Goal: Task Accomplishment & Management: Complete application form

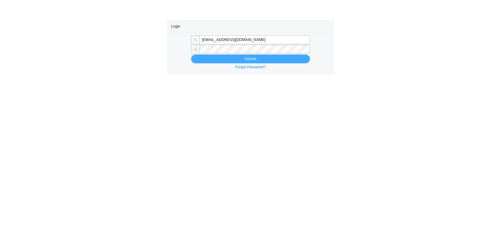
type input "[EMAIL_ADDRESS][DOMAIN_NAME]"
click at [253, 55] on button "Submit" at bounding box center [250, 58] width 119 height 9
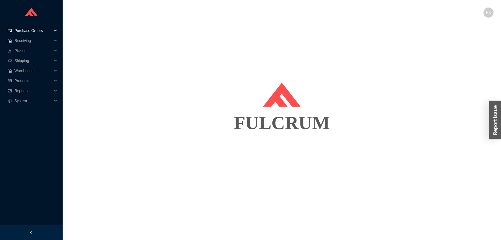
click at [45, 33] on span "Purchase Orders" at bounding box center [33, 31] width 38 height 10
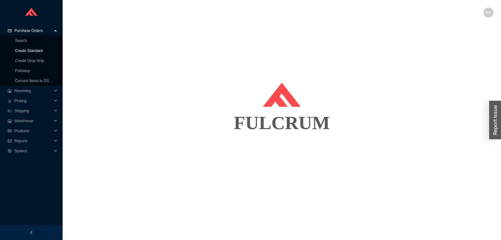
click at [32, 53] on link "Create Standard" at bounding box center [29, 51] width 28 height 4
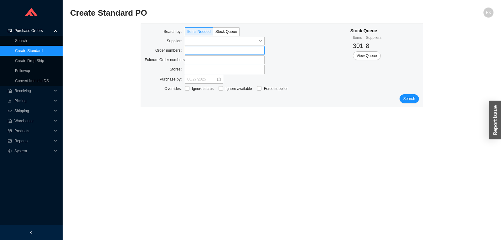
click at [192, 50] on label at bounding box center [225, 50] width 80 height 9
click at [190, 50] on input at bounding box center [188, 50] width 4 height 7
click at [412, 97] on span "Search" at bounding box center [409, 99] width 12 height 6
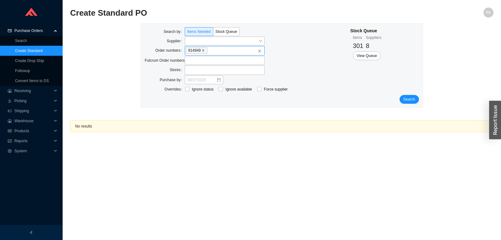
click at [204, 49] on icon "close" at bounding box center [203, 50] width 3 height 3
click at [208, 49] on input "914949" at bounding box center [210, 50] width 4 height 7
click at [207, 52] on label at bounding box center [225, 50] width 80 height 9
click at [190, 52] on input at bounding box center [188, 50] width 4 height 7
click at [413, 99] on span "Search" at bounding box center [409, 99] width 12 height 6
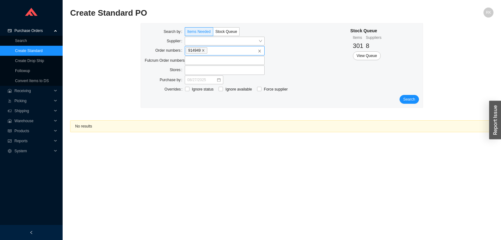
click at [204, 49] on icon "close" at bounding box center [203, 50] width 3 height 3
click at [208, 49] on input "914949" at bounding box center [210, 50] width 4 height 7
click at [201, 41] on input "search" at bounding box center [222, 41] width 71 height 8
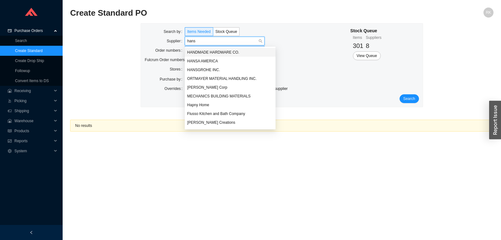
type input "hansg"
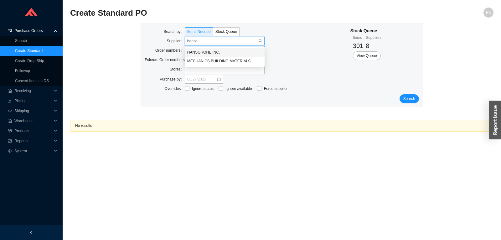
click at [200, 48] on div "HANSGROHE INC." at bounding box center [225, 52] width 80 height 9
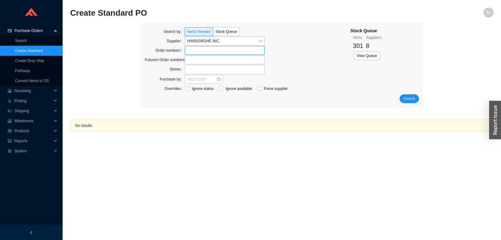
click at [402, 102] on div "Search" at bounding box center [282, 98] width 274 height 9
click at [405, 102] on button "Search" at bounding box center [409, 98] width 19 height 9
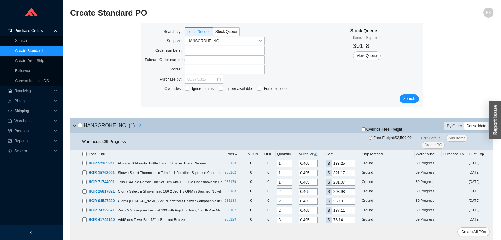
click at [472, 127] on div "Consolidate" at bounding box center [476, 126] width 24 height 8
click at [464, 122] on input "Consolidate" at bounding box center [464, 122] width 0 height 0
click at [81, 125] on input "checkbox" at bounding box center [80, 125] width 4 height 4
checkbox input "true"
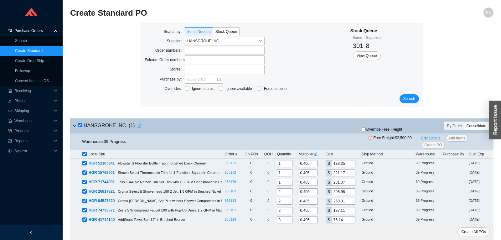
checkbox input "true"
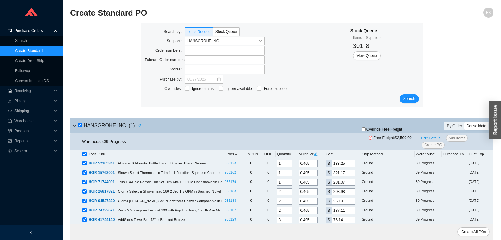
checkbox input "true"
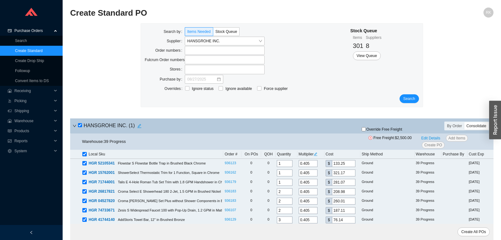
checkbox input "true"
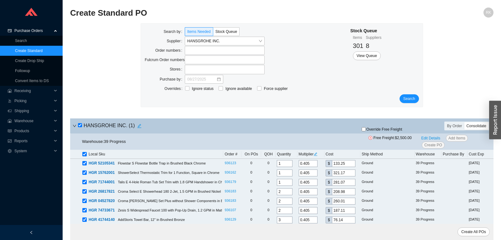
checkbox input "true"
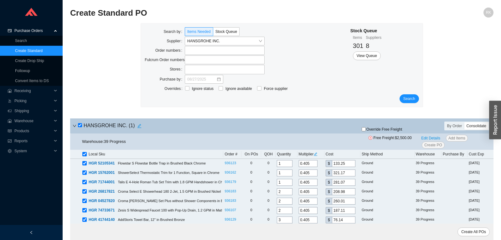
checkbox input "true"
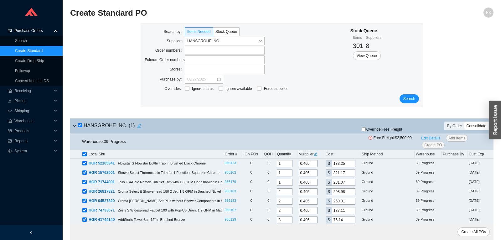
checkbox input "true"
click at [433, 144] on span "Create PO" at bounding box center [433, 145] width 18 height 6
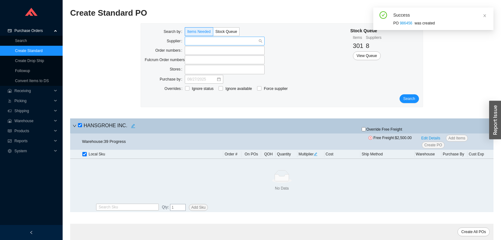
click at [238, 41] on input "search" at bounding box center [222, 41] width 71 height 8
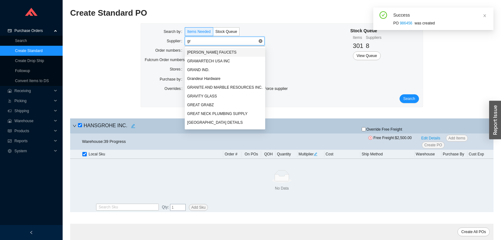
type input "gro"
click at [216, 49] on div "GROHE AMERICA INC." at bounding box center [224, 52] width 75 height 6
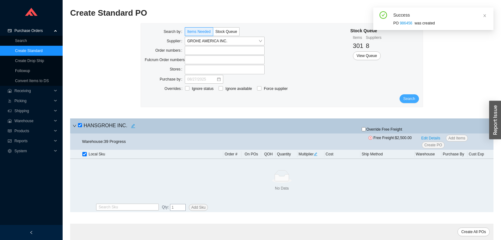
click at [410, 98] on span "Search" at bounding box center [409, 99] width 12 height 6
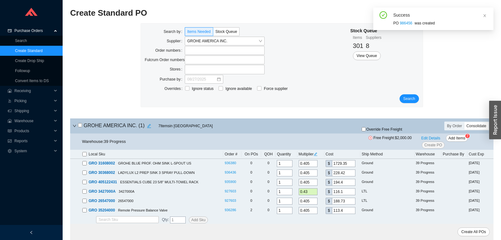
click at [80, 126] on input "checkbox" at bounding box center [80, 125] width 4 height 4
checkbox input "true"
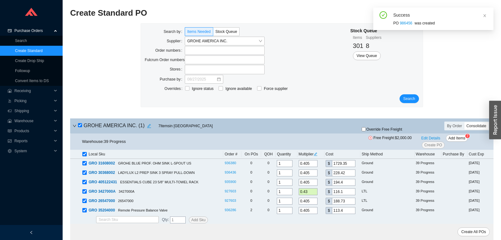
checkbox input "true"
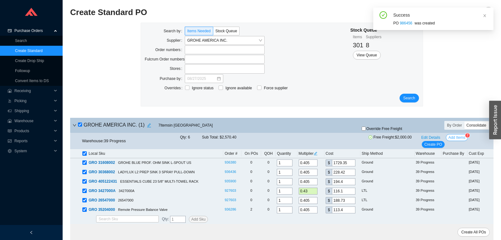
click at [454, 139] on span "Add Items" at bounding box center [457, 137] width 17 height 6
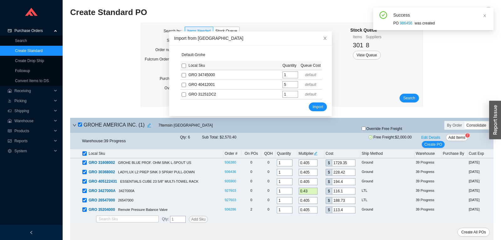
click at [183, 65] on input "checkbox" at bounding box center [184, 66] width 4 height 4
checkbox input "true"
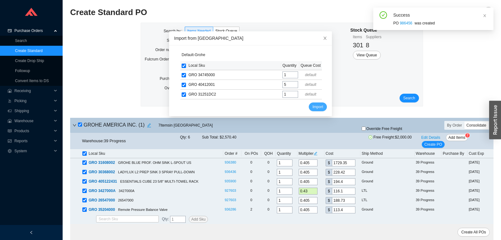
click at [320, 107] on span "Import" at bounding box center [318, 107] width 11 height 6
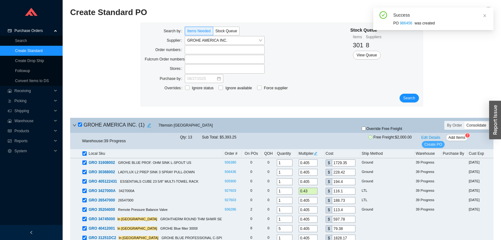
click at [431, 145] on span "Create PO" at bounding box center [433, 144] width 18 height 6
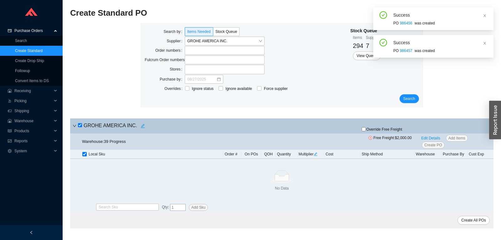
scroll to position [0, 0]
click at [257, 40] on span "GROHE AMERICA INC." at bounding box center [224, 41] width 75 height 8
click at [241, 41] on input "search" at bounding box center [222, 41] width 71 height 8
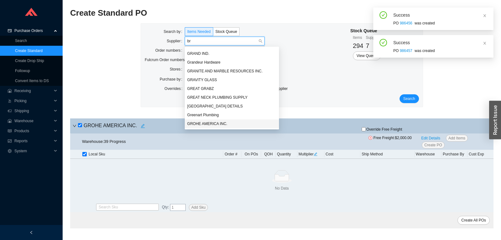
scroll to position [332, 0]
type input "briz"
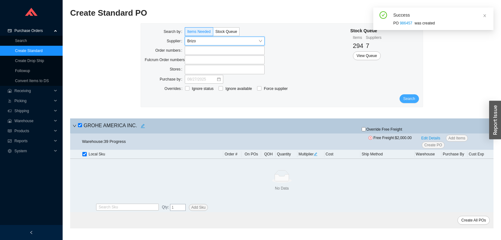
click at [410, 99] on span "Search" at bounding box center [409, 99] width 12 height 6
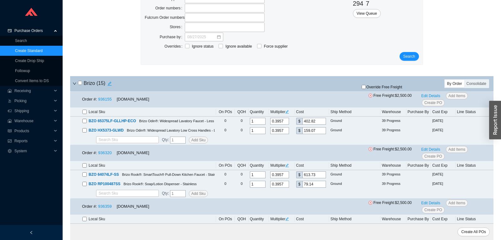
scroll to position [66, 0]
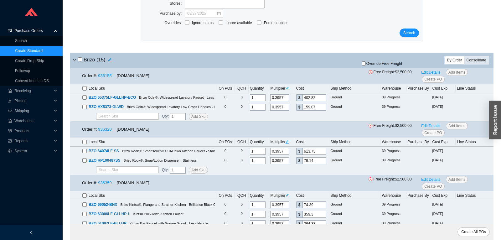
click at [472, 58] on div "Consolidate" at bounding box center [476, 60] width 24 height 8
click at [464, 56] on input "Consolidate" at bounding box center [464, 56] width 0 height 0
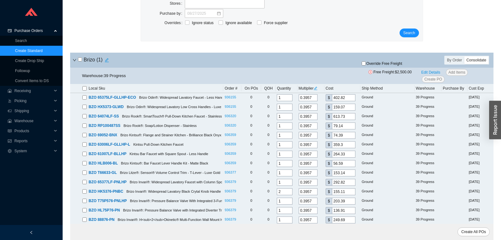
click at [80, 61] on input "checkbox" at bounding box center [80, 59] width 4 height 4
checkbox input "true"
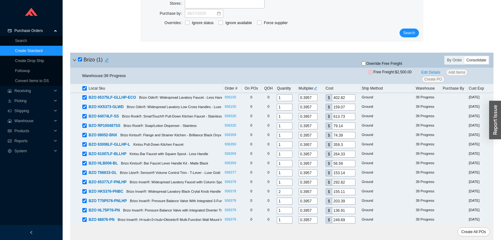
checkbox input "true"
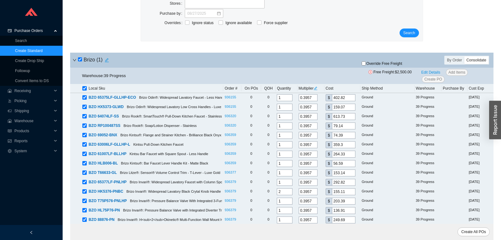
checkbox input "true"
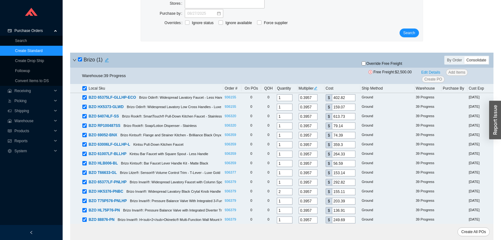
checkbox input "true"
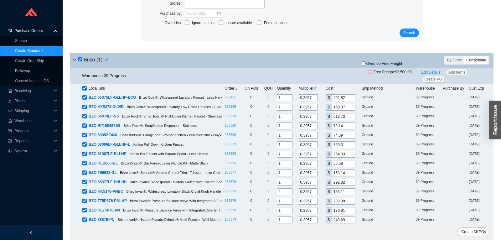
checkbox input "true"
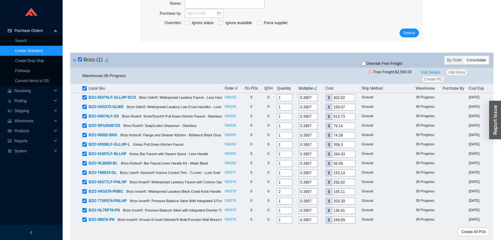
checkbox input "true"
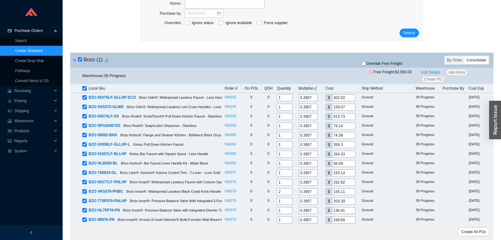
checkbox input "true"
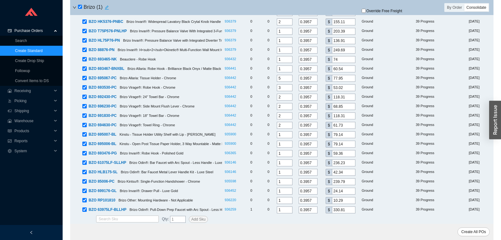
scroll to position [0, 0]
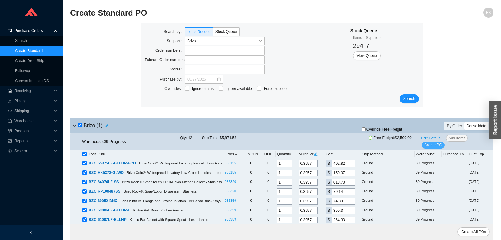
click at [437, 147] on span "Create PO" at bounding box center [433, 145] width 18 height 6
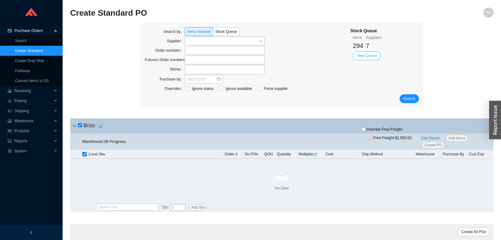
click at [375, 57] on span "View Queue" at bounding box center [367, 56] width 20 height 6
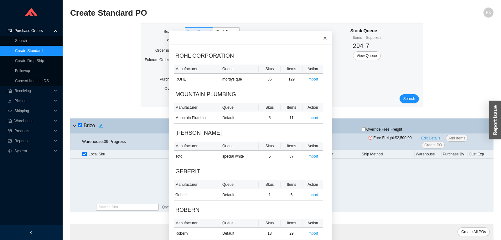
click at [326, 39] on icon "close" at bounding box center [325, 38] width 3 height 3
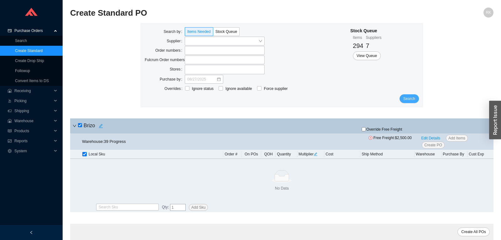
click at [409, 98] on span "Search" at bounding box center [409, 99] width 12 height 6
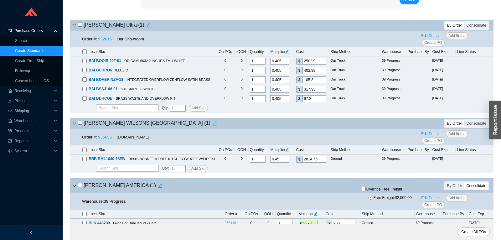
click at [81, 123] on input "checkbox" at bounding box center [80, 123] width 4 height 4
checkbox input "true"
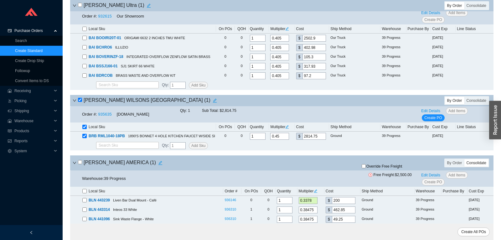
scroll to position [230, 0]
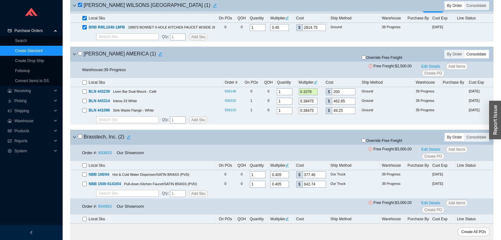
click at [79, 55] on input "checkbox" at bounding box center [80, 53] width 4 height 4
checkbox input "true"
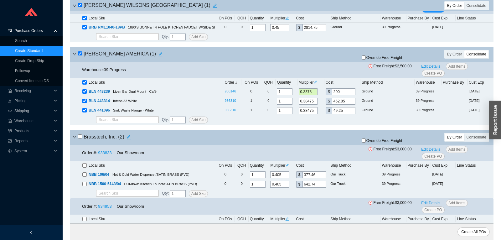
checkbox input "true"
click at [79, 55] on input "checkbox" at bounding box center [80, 53] width 4 height 4
checkbox input "false"
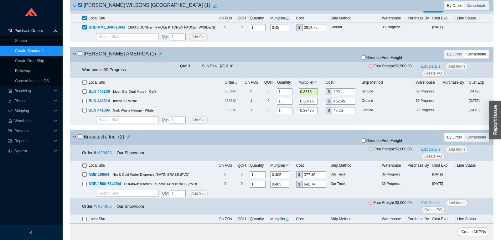
checkbox input "false"
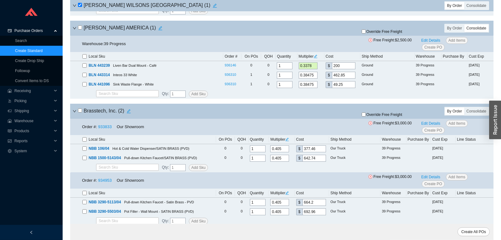
scroll to position [296, 0]
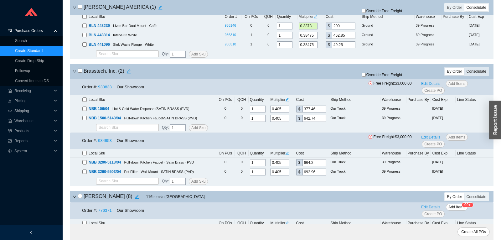
click at [471, 71] on div "Consolidate" at bounding box center [476, 72] width 24 height 8
click at [464, 68] on input "Consolidate" at bounding box center [464, 68] width 0 height 0
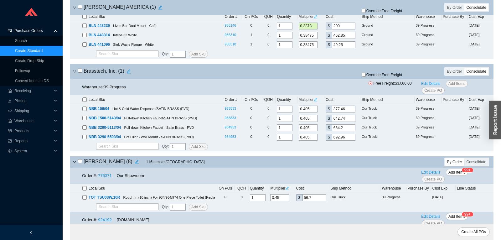
click at [80, 72] on input "checkbox" at bounding box center [80, 71] width 4 height 4
checkbox input "true"
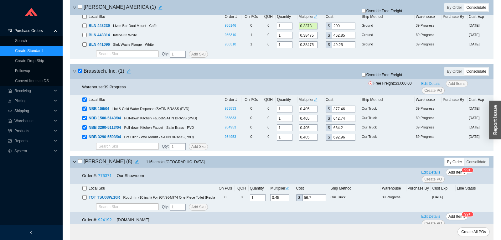
checkbox input "true"
click at [378, 75] on span "Override Free Freight" at bounding box center [384, 75] width 36 height 4
click at [366, 75] on input "Override Free Freight" at bounding box center [364, 75] width 4 height 4
checkbox input "true"
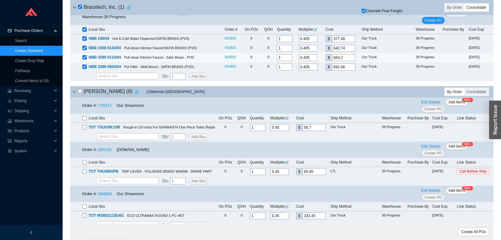
scroll to position [362, 0]
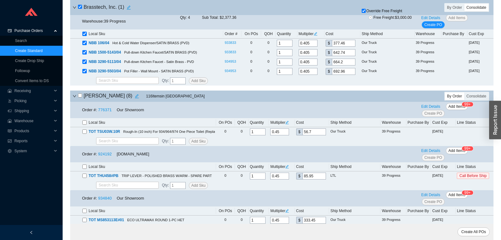
click at [81, 97] on input "checkbox" at bounding box center [80, 95] width 4 height 4
checkbox input "true"
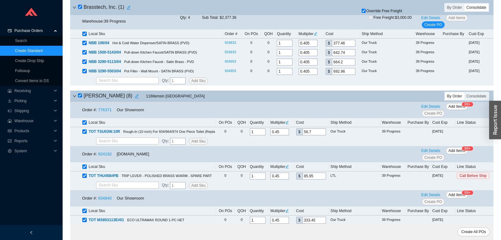
checkbox input "true"
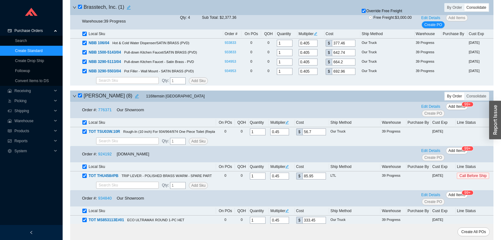
checkbox input "true"
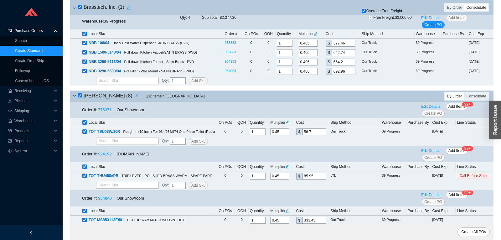
checkbox input "true"
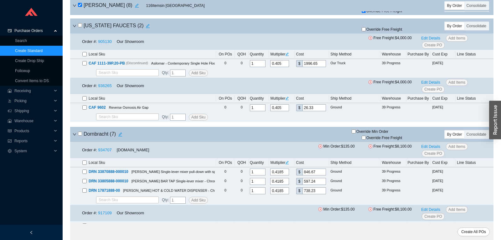
scroll to position [724, 0]
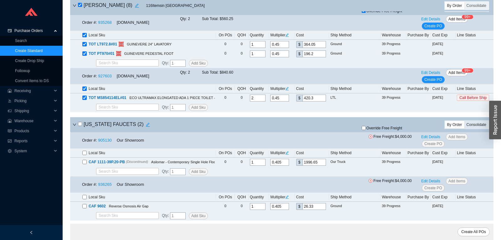
click at [476, 125] on div "Consolidate" at bounding box center [476, 125] width 24 height 8
click at [464, 121] on input "Consolidate" at bounding box center [464, 121] width 0 height 0
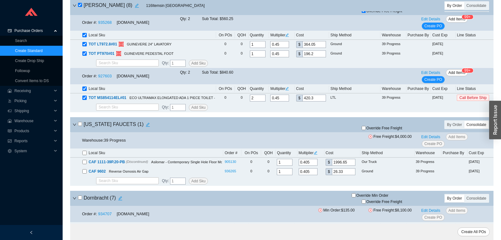
click at [81, 124] on input "checkbox" at bounding box center [80, 124] width 4 height 4
checkbox input "true"
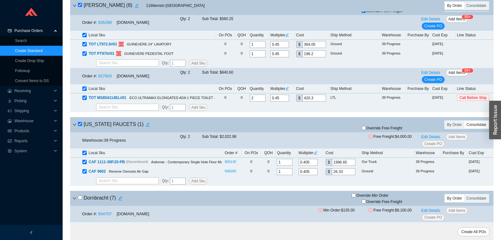
click at [366, 130] on input "Override Free Freight" at bounding box center [364, 128] width 4 height 4
checkbox input "true"
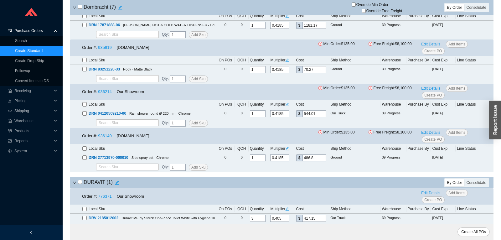
scroll to position [1184, 0]
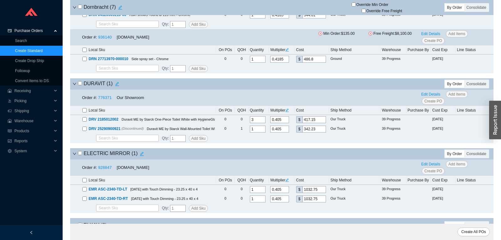
click at [79, 87] on h4 "DURAVIT ( 1 )" at bounding box center [100, 84] width 44 height 9
click at [80, 85] on input "checkbox" at bounding box center [80, 83] width 4 height 4
checkbox input "true"
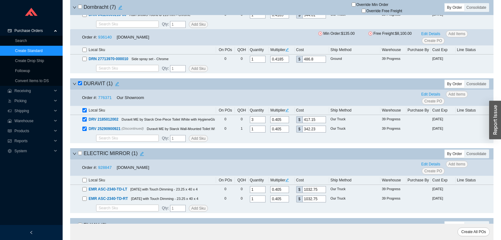
checkbox input "true"
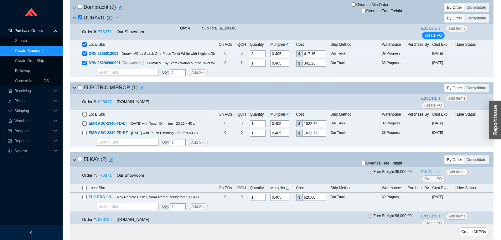
click at [79, 89] on input "checkbox" at bounding box center [80, 87] width 4 height 4
checkbox input "true"
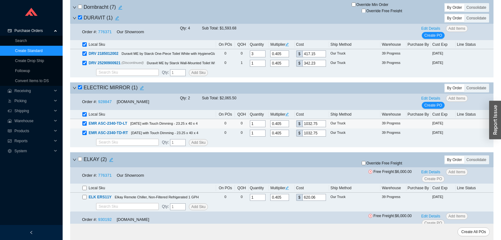
scroll to position [1315, 0]
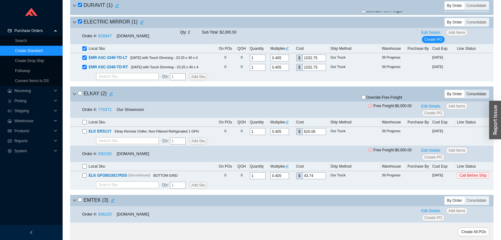
click at [469, 96] on div "Consolidate" at bounding box center [476, 94] width 24 height 8
click at [464, 90] on input "Consolidate" at bounding box center [464, 90] width 0 height 0
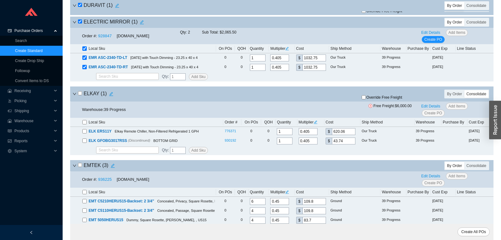
click at [79, 95] on input "checkbox" at bounding box center [80, 93] width 4 height 4
checkbox input "true"
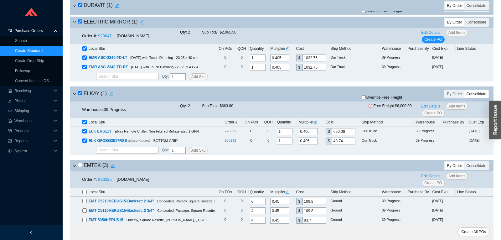
click at [384, 99] on span "Override Free Freight" at bounding box center [384, 98] width 36 height 4
click at [366, 99] on input "Override Free Freight" at bounding box center [364, 97] width 4 height 4
checkbox input "true"
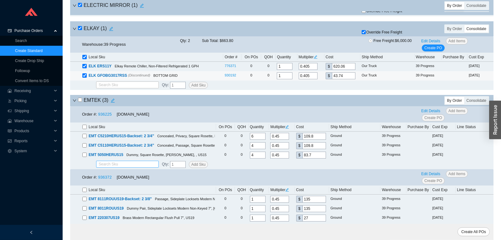
scroll to position [1414, 0]
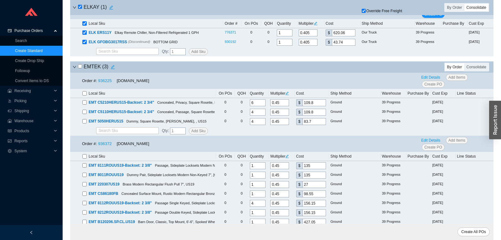
click at [79, 68] on input "checkbox" at bounding box center [80, 66] width 4 height 4
checkbox input "true"
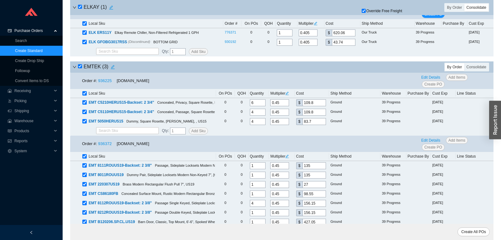
checkbox input "true"
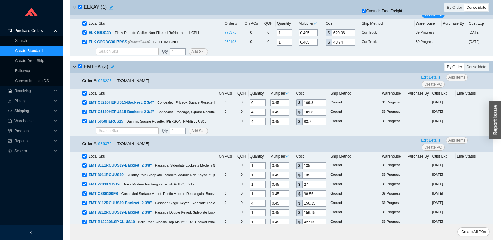
checkbox input "true"
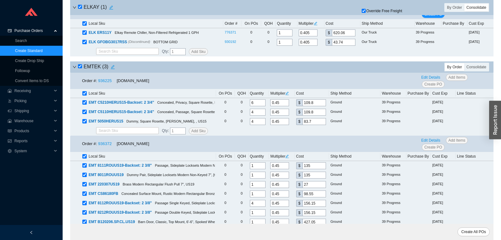
checkbox input "true"
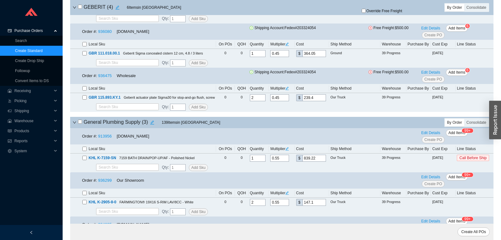
scroll to position [1973, 0]
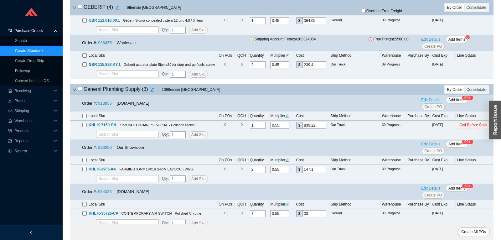
click at [79, 91] on input "checkbox" at bounding box center [80, 89] width 4 height 4
checkbox input "true"
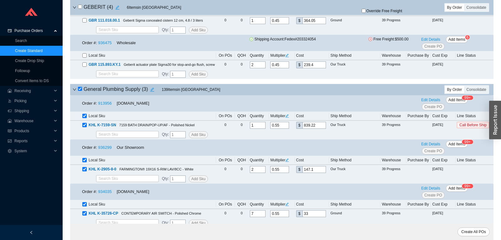
checkbox input "true"
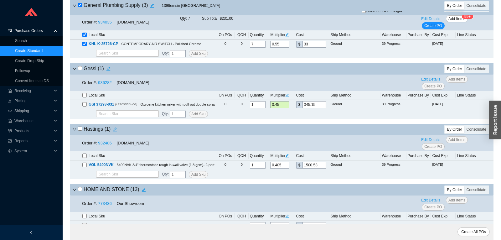
scroll to position [2171, 0]
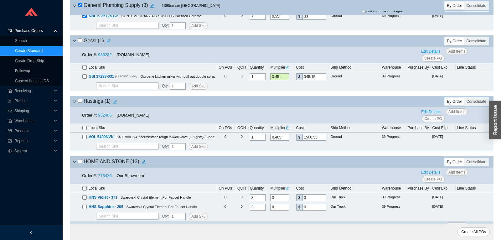
click at [79, 42] on input "checkbox" at bounding box center [80, 40] width 4 height 4
checkbox input "true"
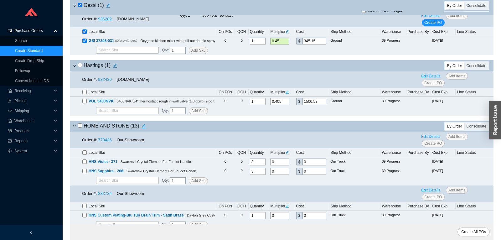
scroll to position [2236, 0]
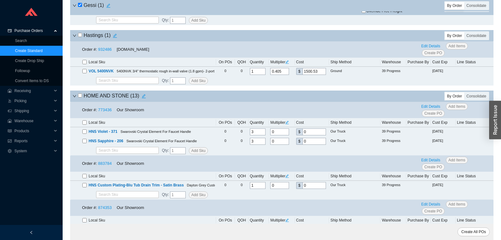
click at [80, 37] on input "checkbox" at bounding box center [80, 35] width 4 height 4
checkbox input "true"
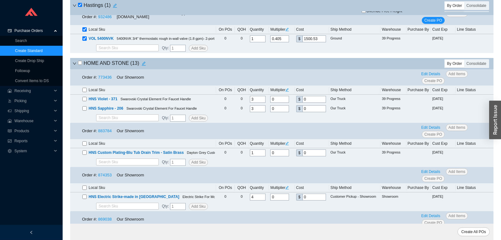
scroll to position [2269, 0]
click at [73, 65] on icon "down" at bounding box center [75, 63] width 4 height 4
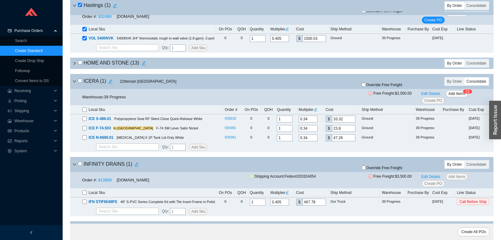
click at [80, 83] on input "checkbox" at bounding box center [80, 81] width 4 height 4
checkbox input "true"
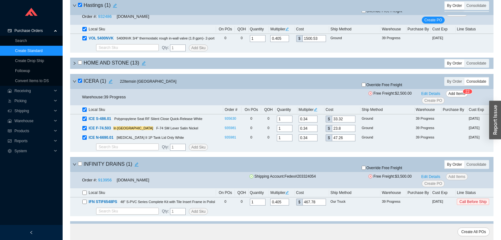
checkbox input "true"
click at [459, 97] on span "Add Items" at bounding box center [457, 94] width 17 height 6
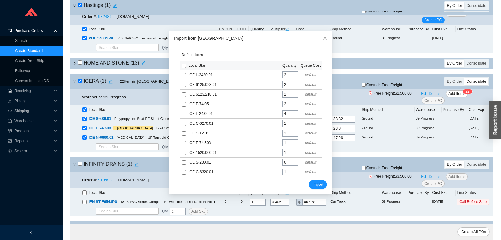
click at [184, 65] on input "checkbox" at bounding box center [184, 66] width 4 height 4
checkbox input "true"
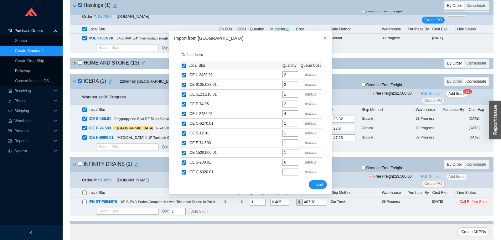
checkbox input "true"
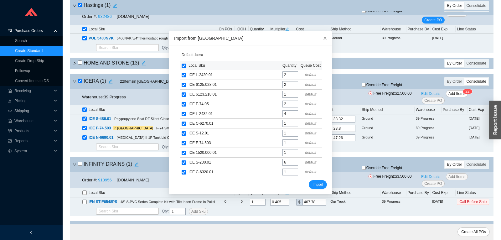
checkbox input "true"
click at [321, 181] on span "Import" at bounding box center [318, 184] width 11 height 6
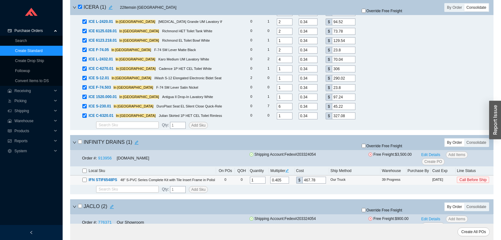
scroll to position [2296, 0]
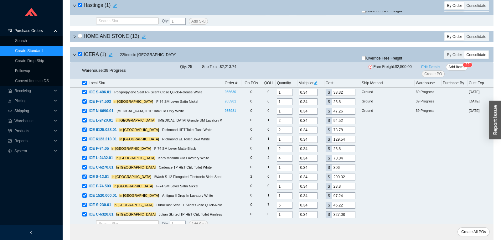
click at [82, 56] on input "checkbox" at bounding box center [80, 54] width 4 height 4
checkbox input "false"
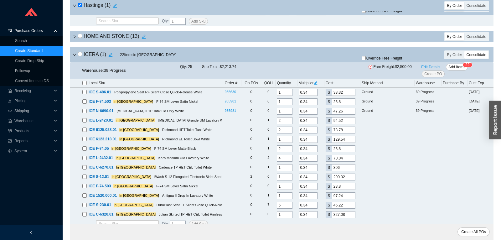
checkbox input "false"
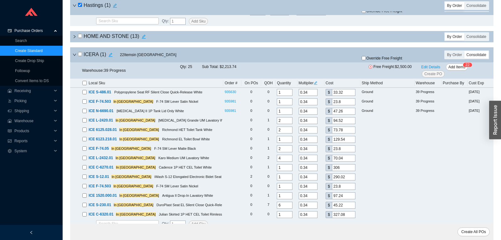
checkbox input "false"
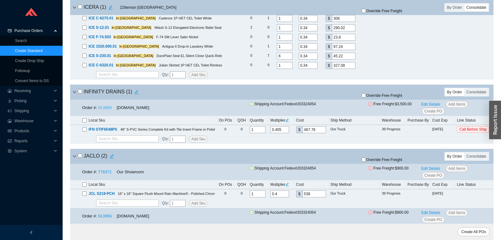
scroll to position [2460, 0]
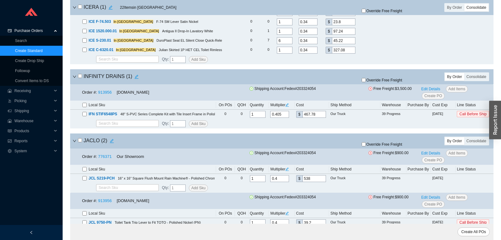
click at [79, 78] on input "checkbox" at bounding box center [80, 76] width 4 height 4
click at [373, 82] on span "Override Free Freight" at bounding box center [384, 80] width 36 height 4
click at [366, 82] on input "Override Free Freight" at bounding box center [364, 80] width 4 height 4
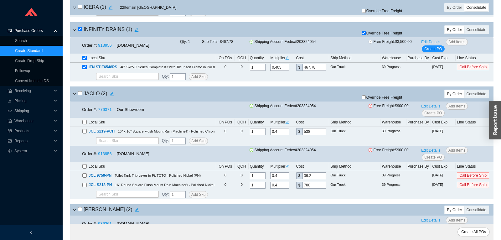
scroll to position [2526, 0]
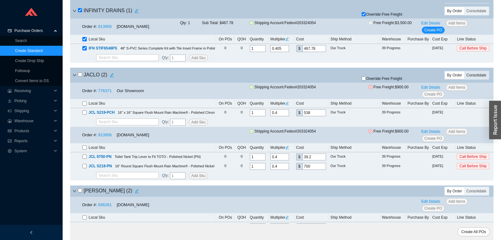
click at [481, 78] on div "Consolidate" at bounding box center [476, 75] width 24 height 8
click at [464, 71] on input "Consolidate" at bounding box center [464, 71] width 0 height 0
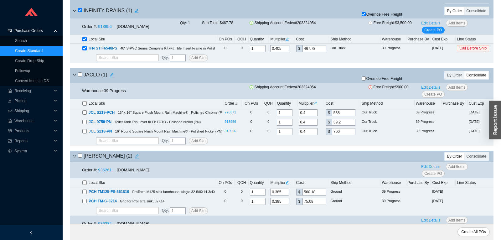
click at [77, 79] on div "JACLO ( 1 )" at bounding box center [212, 75] width 279 height 9
click at [80, 76] on input "checkbox" at bounding box center [80, 74] width 4 height 4
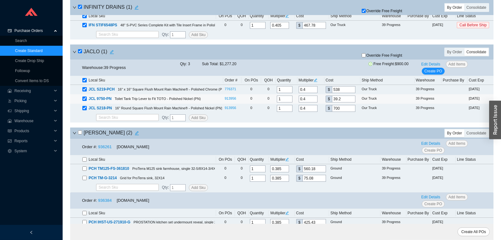
scroll to position [2559, 0]
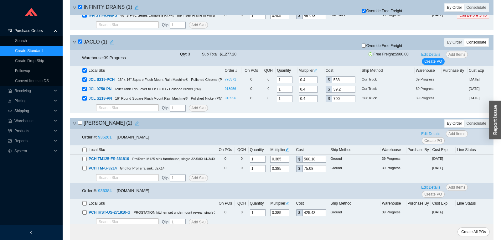
click at [82, 125] on input "checkbox" at bounding box center [80, 123] width 4 height 4
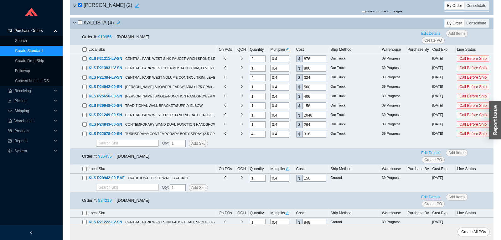
scroll to position [2723, 0]
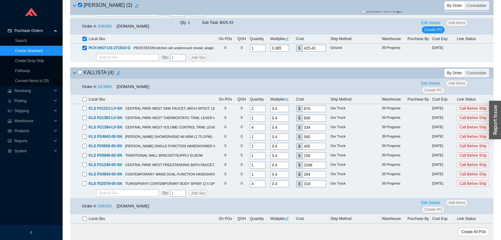
click at [80, 74] on input "checkbox" at bounding box center [80, 72] width 4 height 4
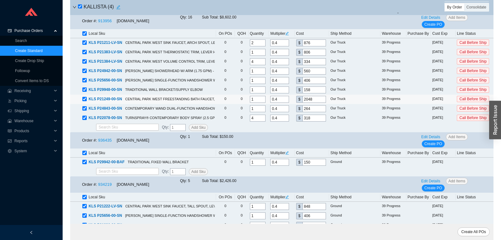
scroll to position [2625, 0]
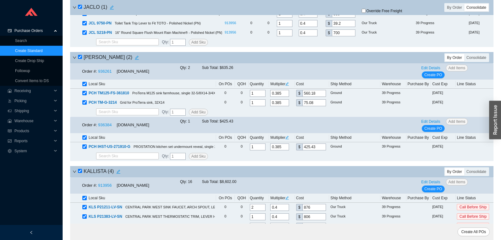
click at [79, 173] on input "checkbox" at bounding box center [80, 171] width 4 height 4
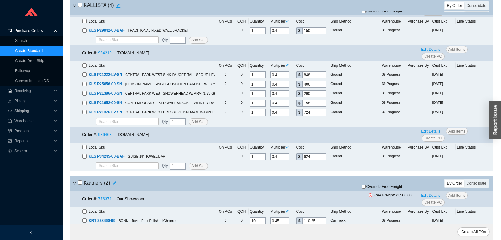
scroll to position [3052, 0]
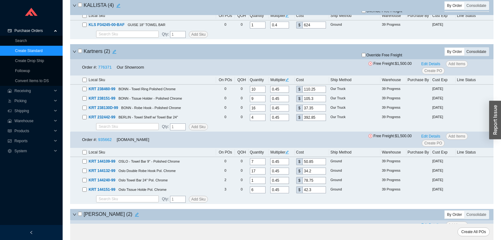
click at [480, 55] on div "Consolidate" at bounding box center [476, 52] width 24 height 8
click at [464, 48] on input "Consolidate" at bounding box center [464, 48] width 0 height 0
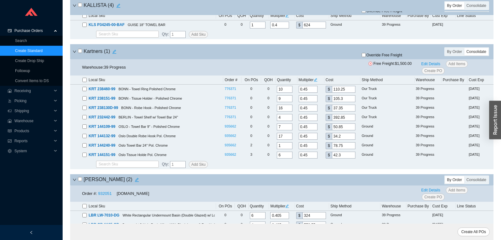
click at [82, 53] on input "checkbox" at bounding box center [80, 51] width 4 height 4
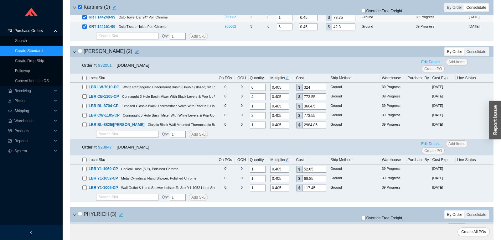
scroll to position [3184, 0]
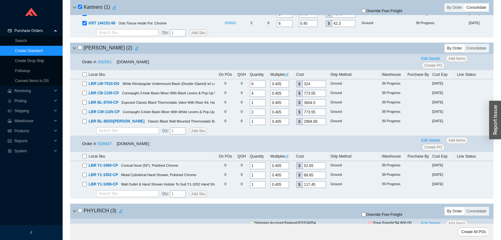
click at [76, 50] on icon "down" at bounding box center [75, 48] width 4 height 4
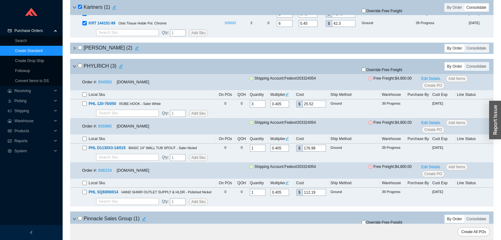
click at [78, 53] on div "[PERSON_NAME] ( 2 )" at bounding box center [212, 48] width 279 height 9
click at [74, 50] on icon "right" at bounding box center [75, 48] width 4 height 4
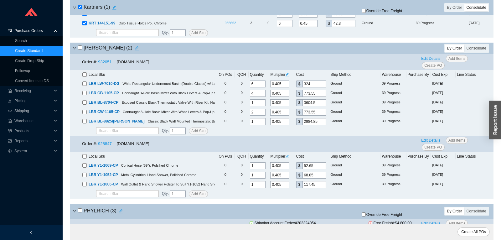
click at [79, 49] on input "checkbox" at bounding box center [80, 47] width 4 height 4
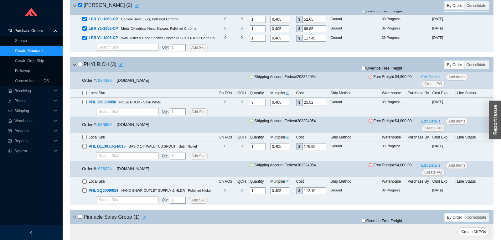
scroll to position [3348, 0]
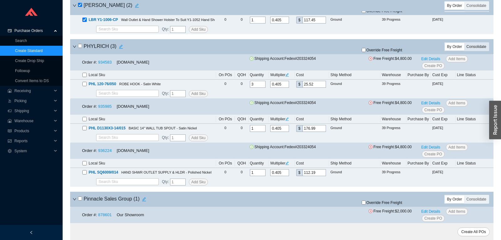
click at [470, 50] on div "Consolidate" at bounding box center [476, 47] width 24 height 8
click at [464, 43] on input "Consolidate" at bounding box center [464, 43] width 0 height 0
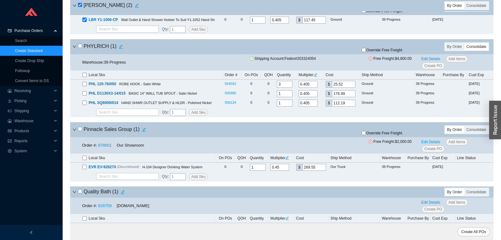
click at [80, 48] on input "checkbox" at bounding box center [80, 46] width 4 height 4
click at [392, 54] on div "PHYLRICH ( 1 ) Override Free Freight By Order Consolidate" at bounding box center [281, 46] width 423 height 15
click at [371, 52] on span "Override Free Freight" at bounding box center [384, 50] width 36 height 4
click at [366, 52] on input "Override Free Freight" at bounding box center [364, 50] width 4 height 4
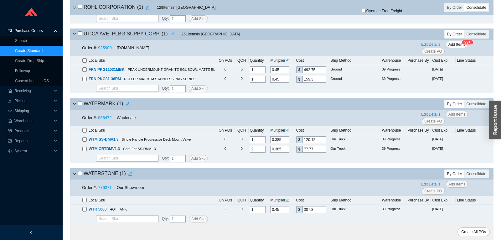
scroll to position [4721, 0]
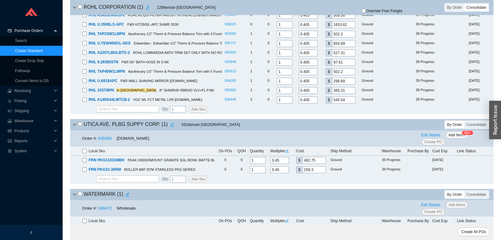
click at [80, 127] on h4 "UTICA AVE. PLBG SUPPY CORP. ( 1 )" at bounding box center [127, 124] width 99 height 9
click at [80, 128] on h4 "UTICA AVE. PLBG SUPPY CORP. ( 1 )" at bounding box center [127, 124] width 99 height 9
click at [81, 126] on input "checkbox" at bounding box center [80, 124] width 4 height 4
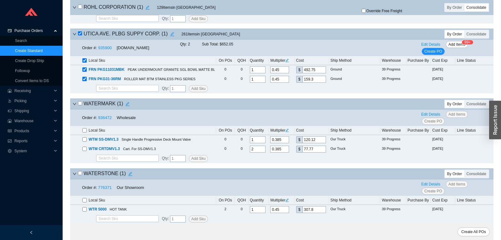
click at [77, 103] on div "WATERMARK ( 1 )" at bounding box center [212, 104] width 279 height 9
click at [79, 103] on input "checkbox" at bounding box center [80, 103] width 4 height 4
click at [80, 172] on input "checkbox" at bounding box center [80, 173] width 4 height 4
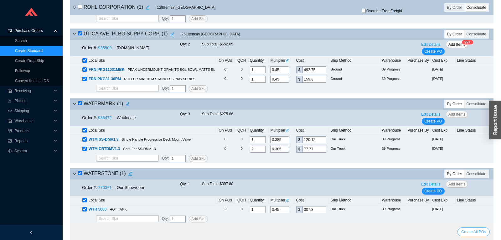
drag, startPoint x: 468, startPoint y: 234, endPoint x: 41, endPoint y: 1, distance: 486.4
click at [468, 234] on span "Create All POs" at bounding box center [473, 232] width 25 height 6
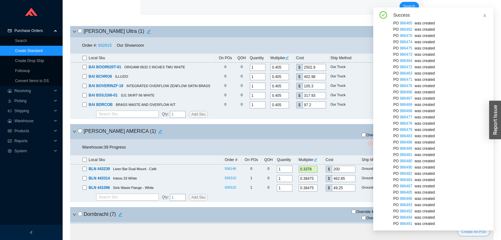
scroll to position [0, 0]
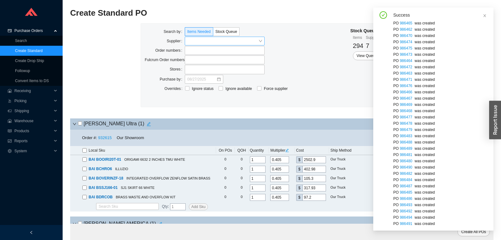
click at [229, 42] on input "search" at bounding box center [222, 41] width 71 height 8
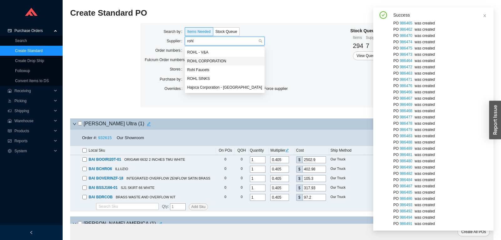
click at [211, 60] on div "ROHL CORPORATION" at bounding box center [224, 61] width 75 height 6
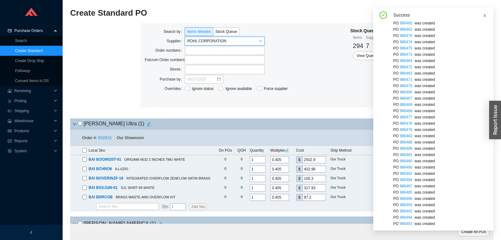
click at [486, 15] on icon "close" at bounding box center [485, 16] width 4 height 4
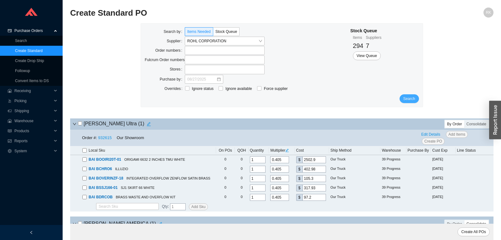
click at [411, 101] on span "Search" at bounding box center [409, 99] width 12 height 6
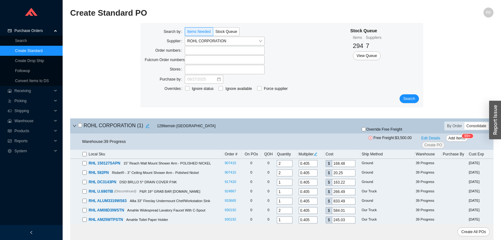
click at [476, 127] on div "Consolidate" at bounding box center [476, 126] width 24 height 8
click at [464, 122] on input "Consolidate" at bounding box center [464, 122] width 0 height 0
click at [81, 124] on input "checkbox" at bounding box center [80, 125] width 4 height 4
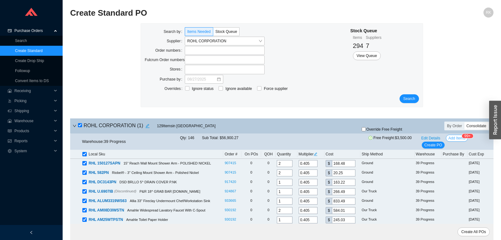
click at [449, 136] on span "Add Items" at bounding box center [457, 138] width 17 height 6
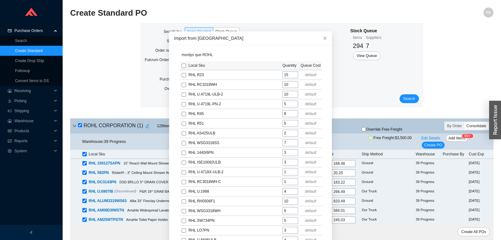
click at [183, 67] on input "checkbox" at bounding box center [184, 66] width 4 height 4
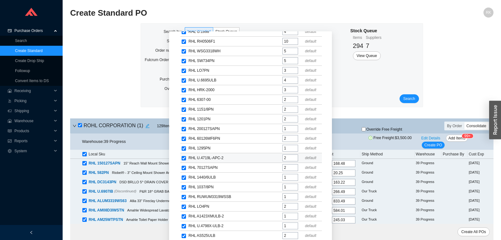
scroll to position [39, 0]
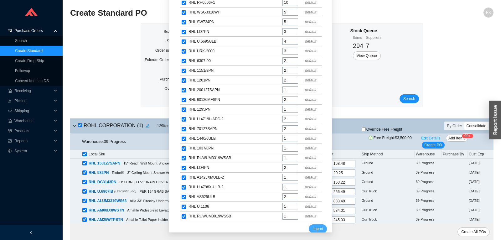
click at [317, 226] on span "Import" at bounding box center [318, 229] width 11 height 6
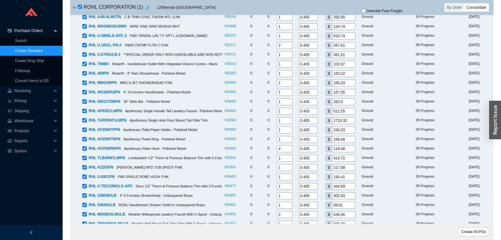
scroll to position [0, 0]
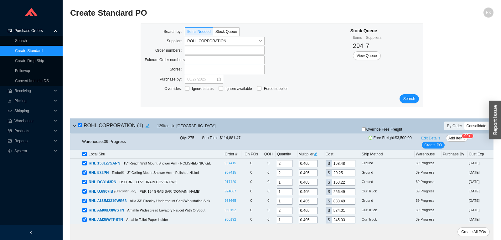
click at [318, 154] on icon "edit" at bounding box center [316, 154] width 4 height 4
drag, startPoint x: 324, startPoint y: 129, endPoint x: 330, endPoint y: 131, distance: 5.5
click at [330, 131] on input "0.405" at bounding box center [327, 128] width 19 height 7
click at [332, 137] on span "Update All" at bounding box center [326, 139] width 17 height 6
drag, startPoint x: 431, startPoint y: 137, endPoint x: 413, endPoint y: 140, distance: 18.4
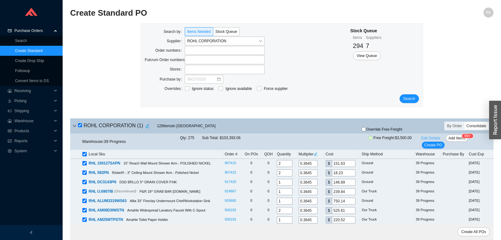
click at [431, 137] on span "Edit Details" at bounding box center [430, 138] width 19 height 6
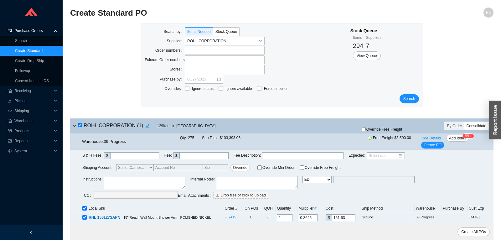
click at [136, 178] on textarea at bounding box center [144, 182] width 81 height 13
paste textarea "sales deal 30042931"
drag, startPoint x: 106, startPoint y: 181, endPoint x: 103, endPoint y: 181, distance: 3.8
click at [104, 181] on textarea "sales deal 30042931" at bounding box center [144, 182] width 81 height 13
click at [117, 179] on textarea "Sales deal 30042931" at bounding box center [144, 182] width 81 height 13
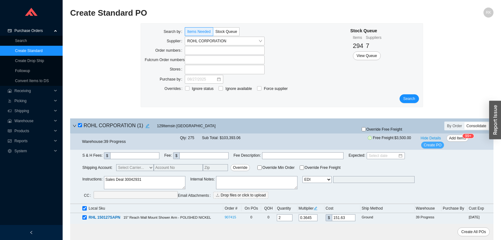
click at [436, 144] on span "Create PO" at bounding box center [433, 145] width 18 height 6
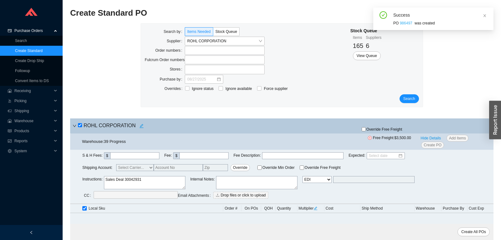
click at [406, 23] on link "986497" at bounding box center [406, 23] width 13 height 4
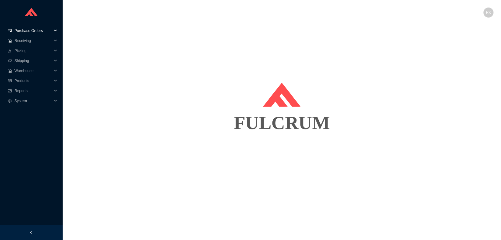
click at [28, 29] on span "Purchase Orders" at bounding box center [33, 31] width 38 height 10
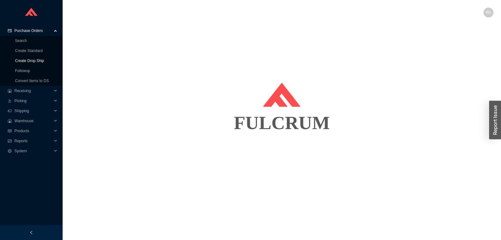
click at [29, 61] on link "Create Drop Ship" at bounding box center [29, 61] width 29 height 4
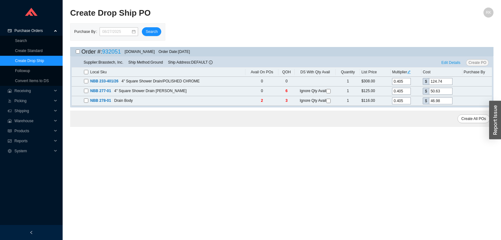
click at [79, 51] on input "checkbox" at bounding box center [78, 51] width 4 height 4
checkbox input "true"
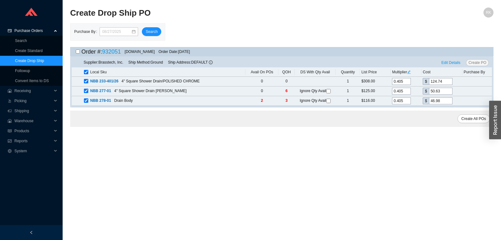
checkbox input "true"
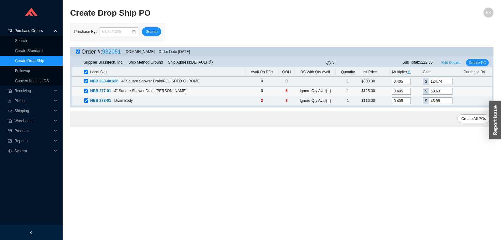
click at [330, 92] on input "checkbox" at bounding box center [328, 91] width 4 height 4
checkbox input "true"
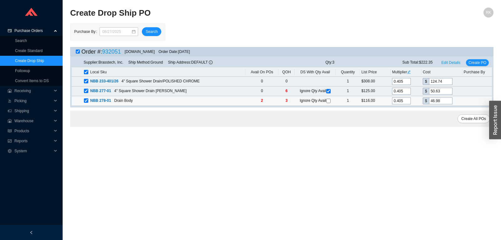
click at [328, 103] on input "checkbox" at bounding box center [328, 101] width 4 height 4
checkbox input "true"
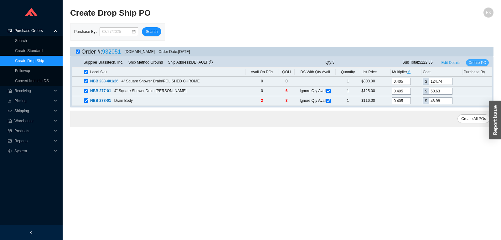
click at [481, 64] on span "Create PO" at bounding box center [478, 63] width 18 height 6
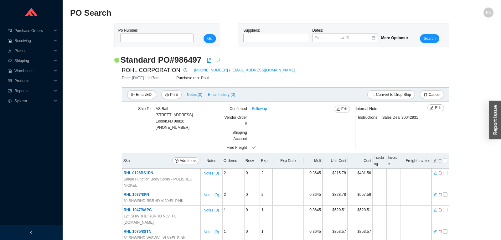
click at [219, 61] on icon "download" at bounding box center [219, 60] width 4 height 4
